Goal: Navigation & Orientation: Find specific page/section

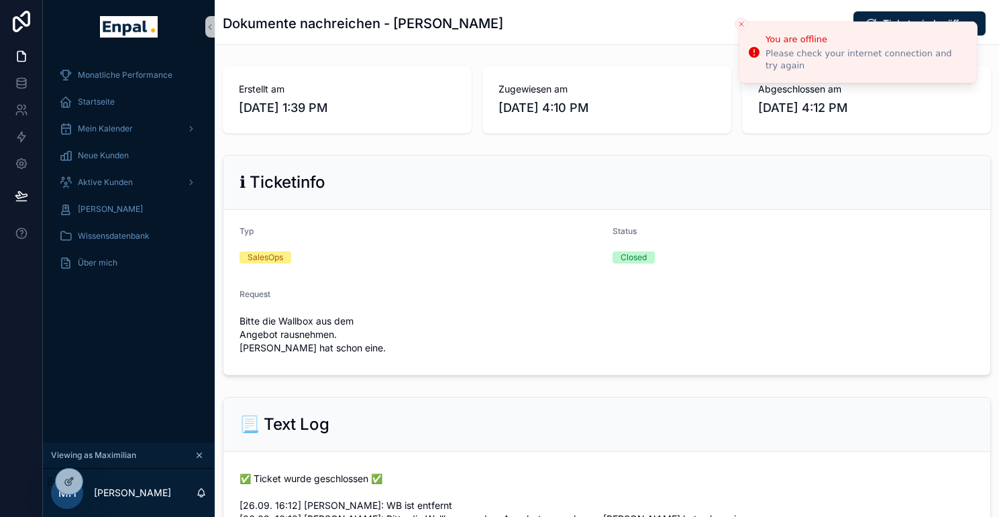
click at [742, 25] on icon "Close toast" at bounding box center [741, 24] width 8 height 8
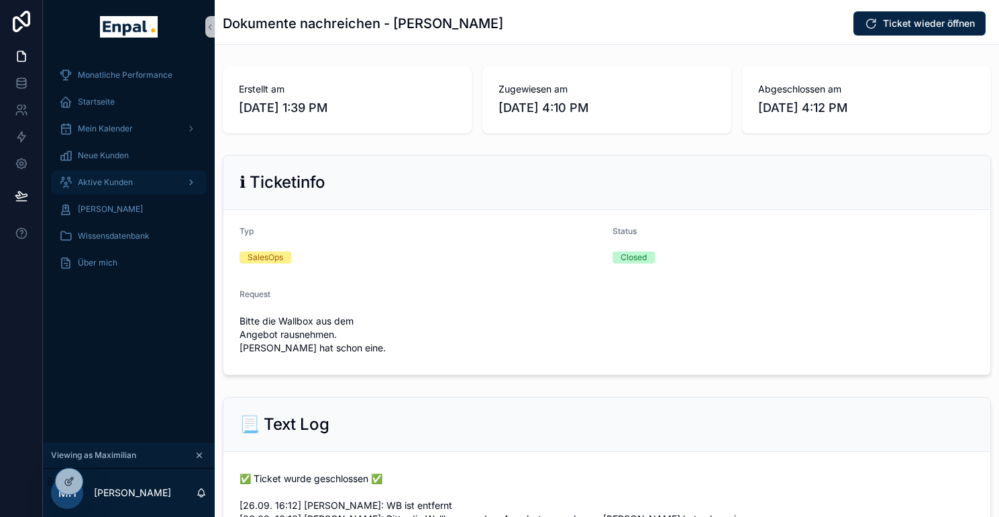
click at [111, 186] on span "Aktive Kunden" at bounding box center [105, 182] width 55 height 11
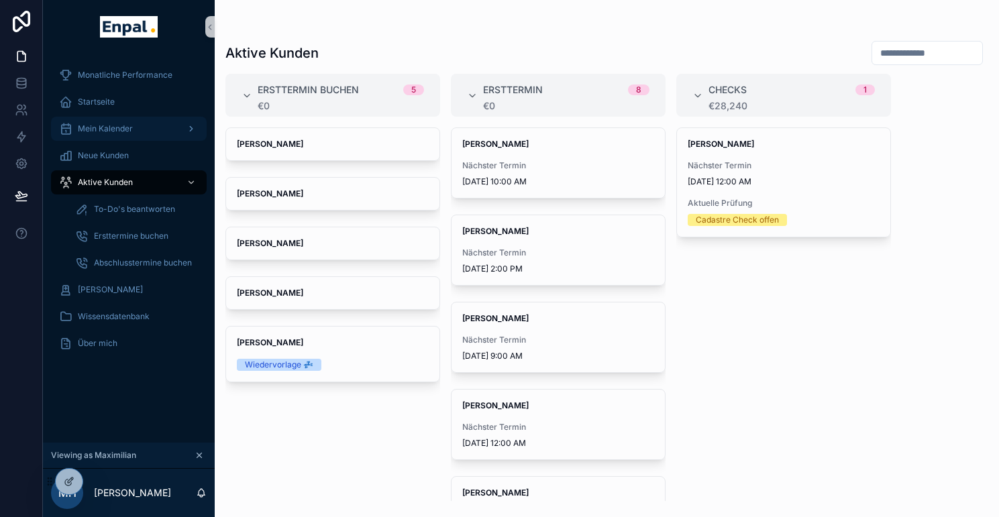
click at [129, 126] on span "Mein Kalender" at bounding box center [105, 128] width 55 height 11
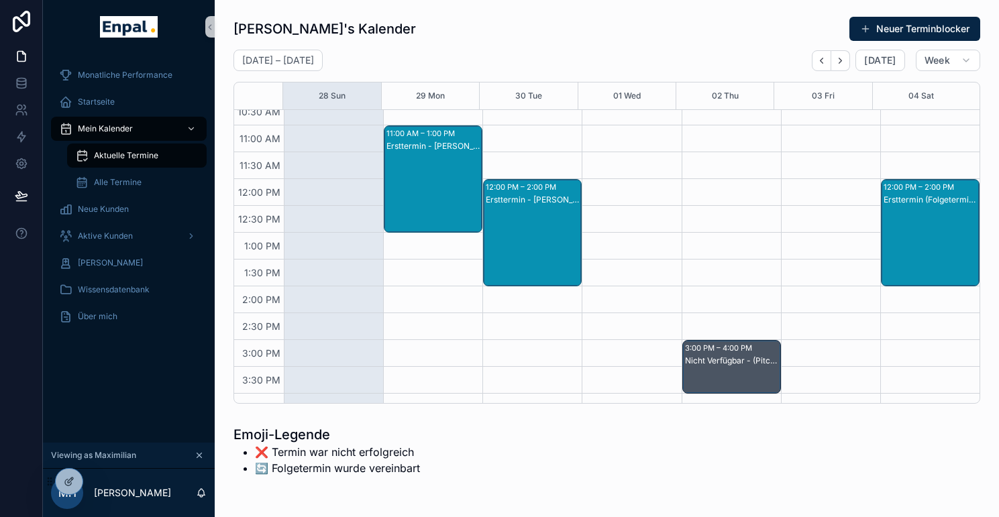
scroll to position [199, 0]
click at [424, 186] on div "Ersttermin - [PERSON_NAME]" at bounding box center [433, 193] width 95 height 105
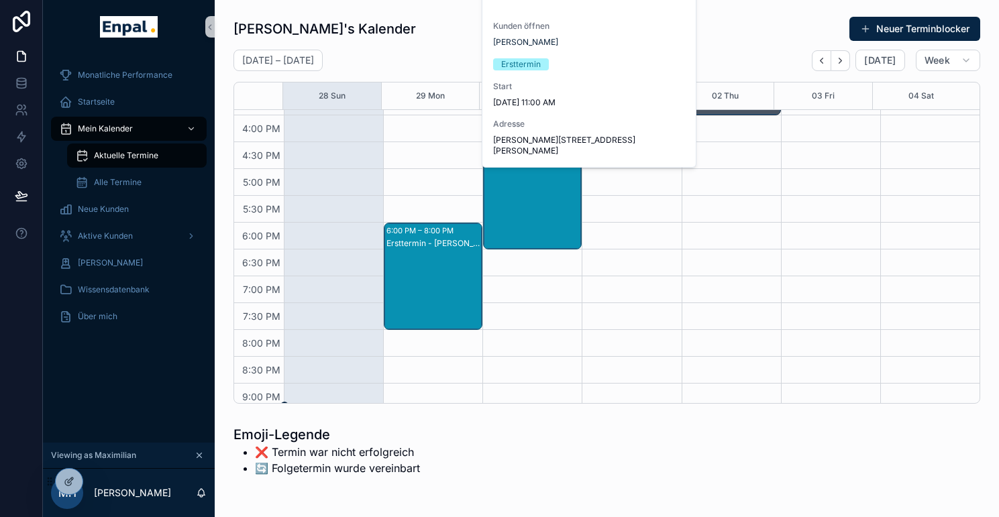
scroll to position [487, 0]
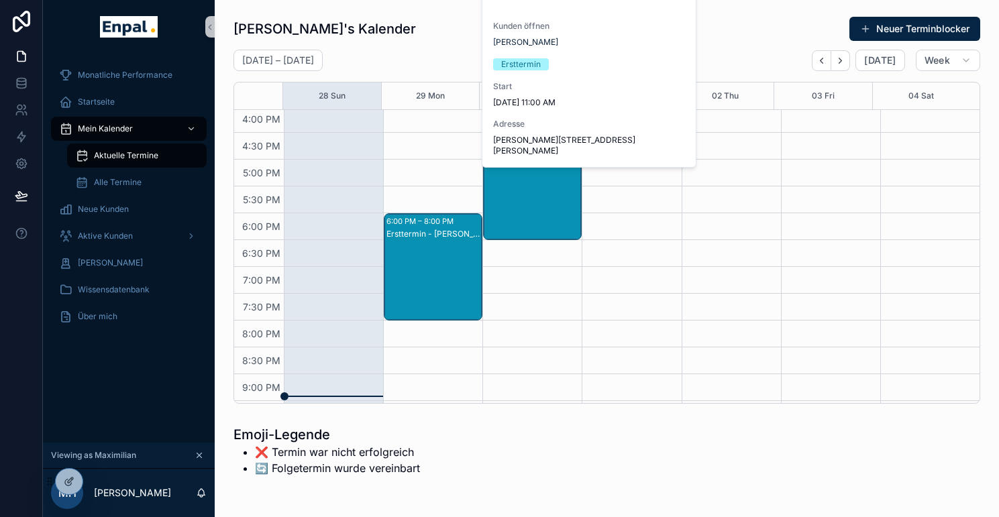
click at [425, 261] on div "Ersttermin - [PERSON_NAME]" at bounding box center [433, 280] width 95 height 105
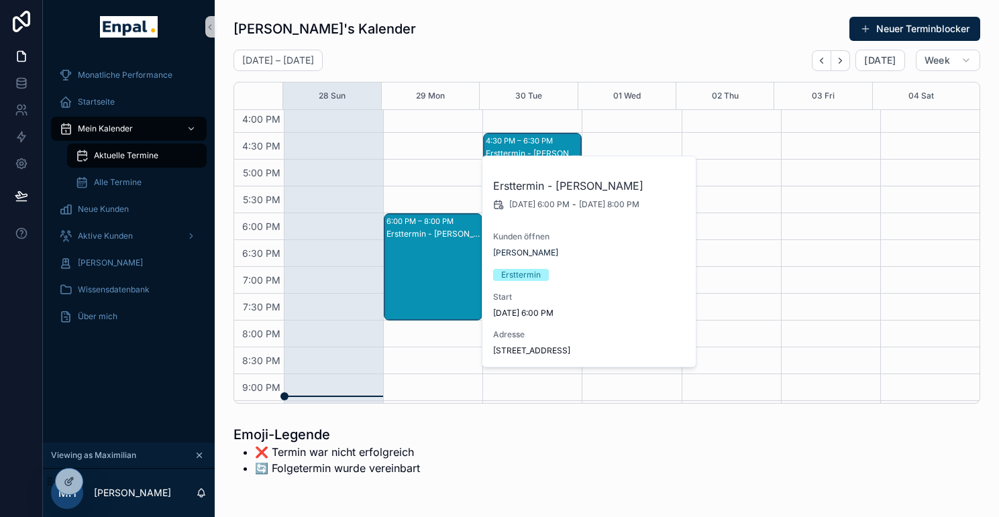
click at [440, 361] on div "11:00 AM – 1:00 PM Ersttermin - [PERSON_NAME] 6:00 PM – 8:00 PM Ersttermin - [P…" at bounding box center [432, 25] width 99 height 805
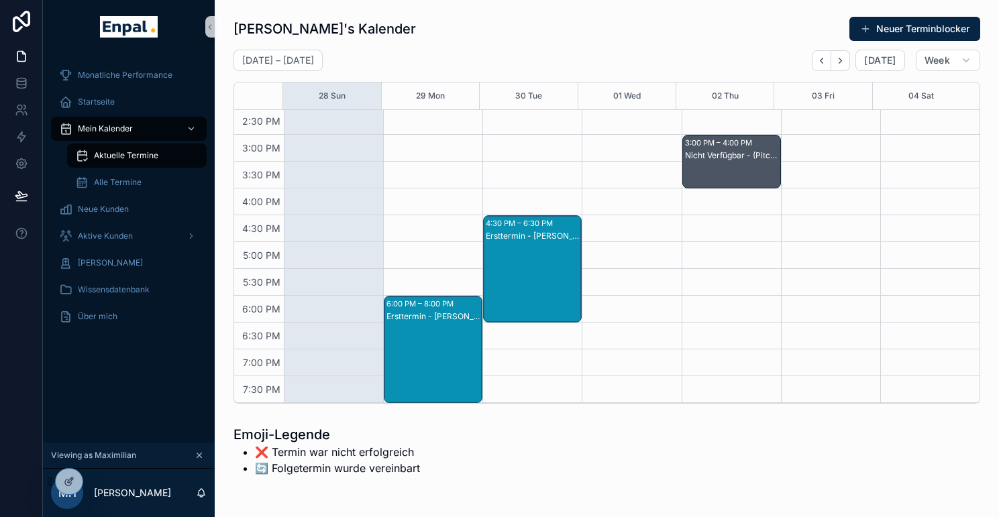
scroll to position [412, 0]
